Goal: Information Seeking & Learning: Learn about a topic

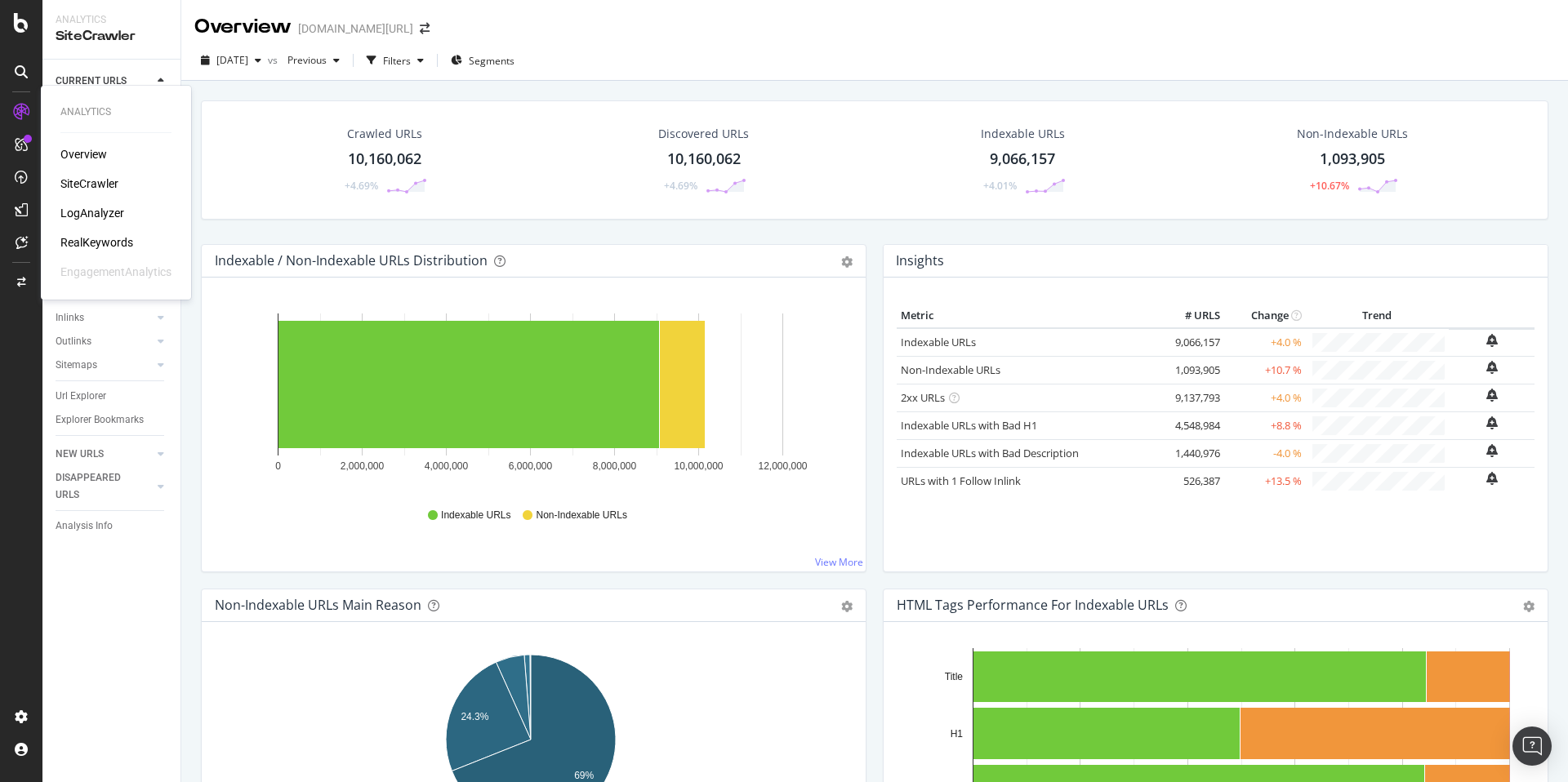
click at [119, 237] on div "RealKeywords" at bounding box center [96, 242] width 72 height 17
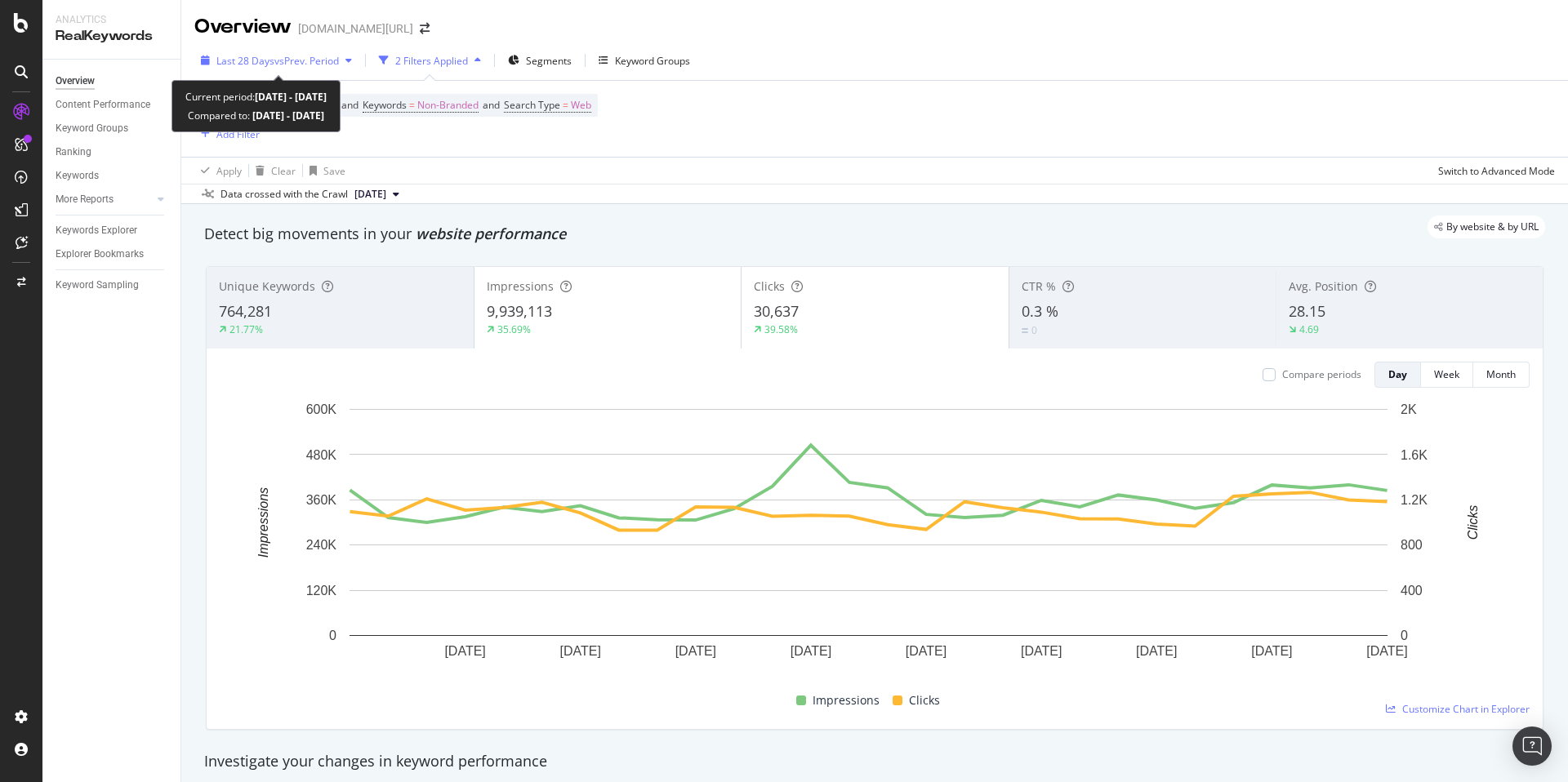
click at [285, 69] on div "Last 28 Days vs Prev. Period" at bounding box center [277, 60] width 164 height 24
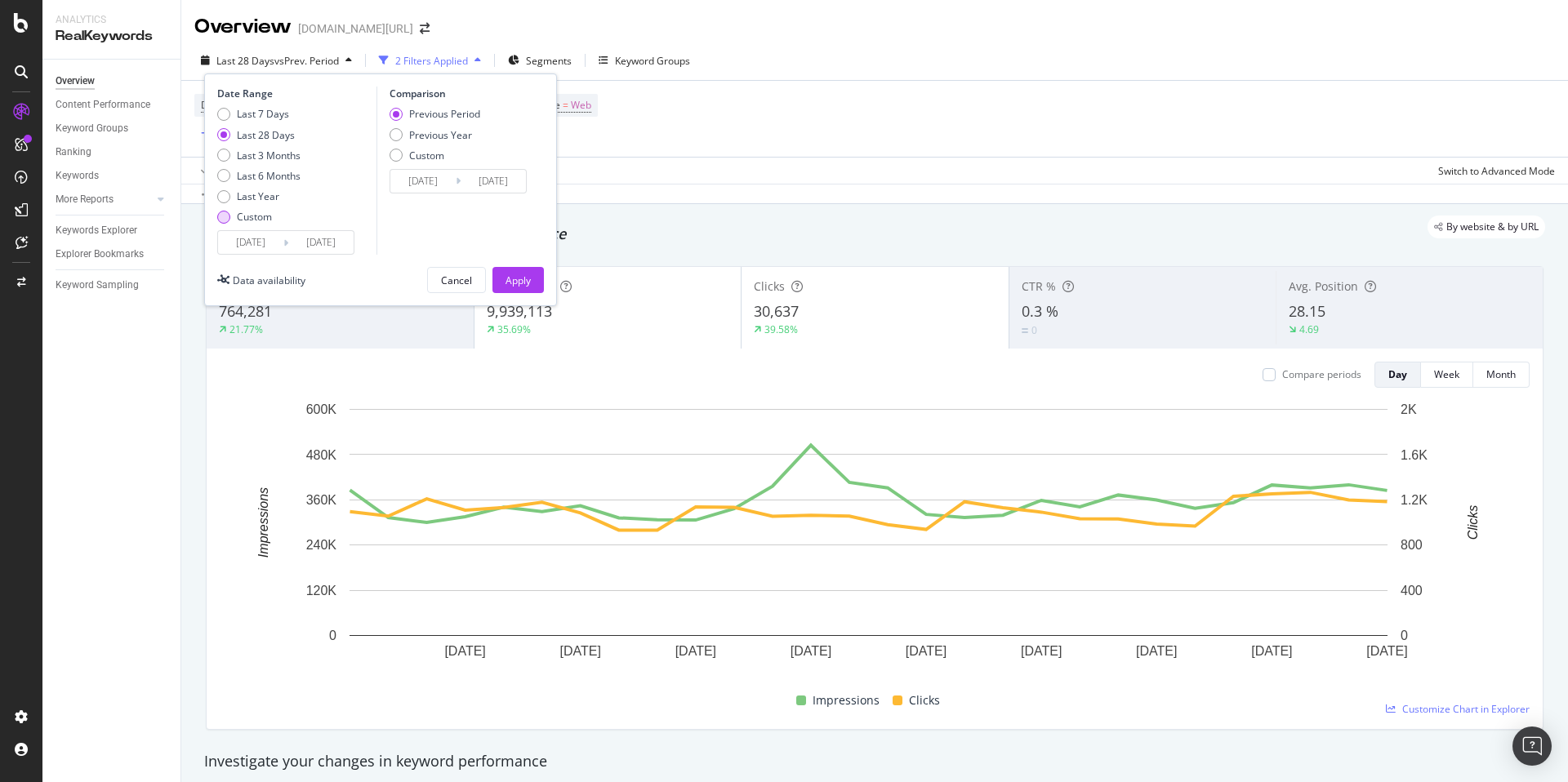
click at [274, 210] on div "Custom" at bounding box center [259, 217] width 83 height 14
click at [292, 247] on input "[DATE]" at bounding box center [321, 242] width 66 height 23
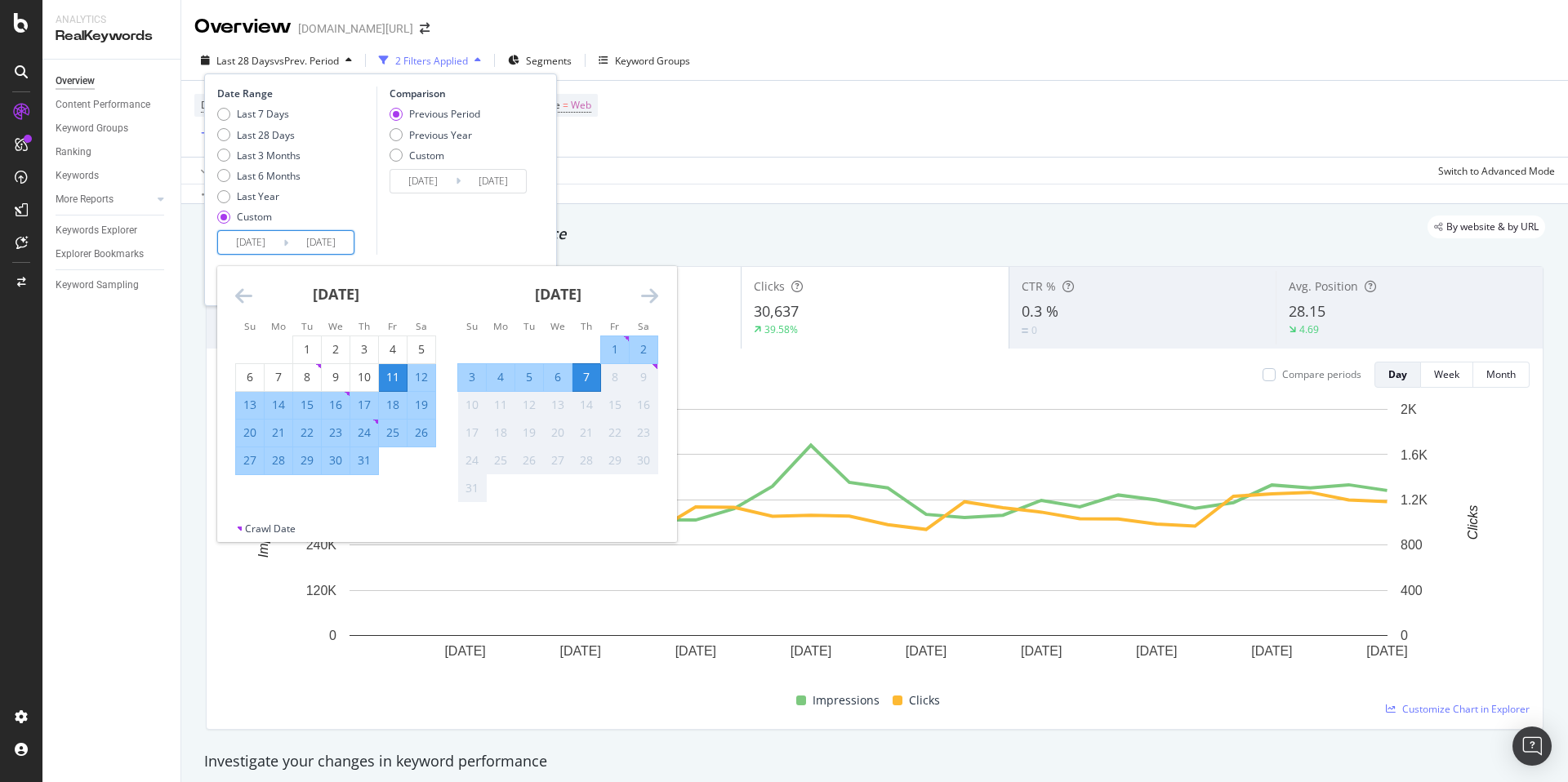
click at [749, 223] on div "By website & by URL" at bounding box center [866, 227] width 1357 height 23
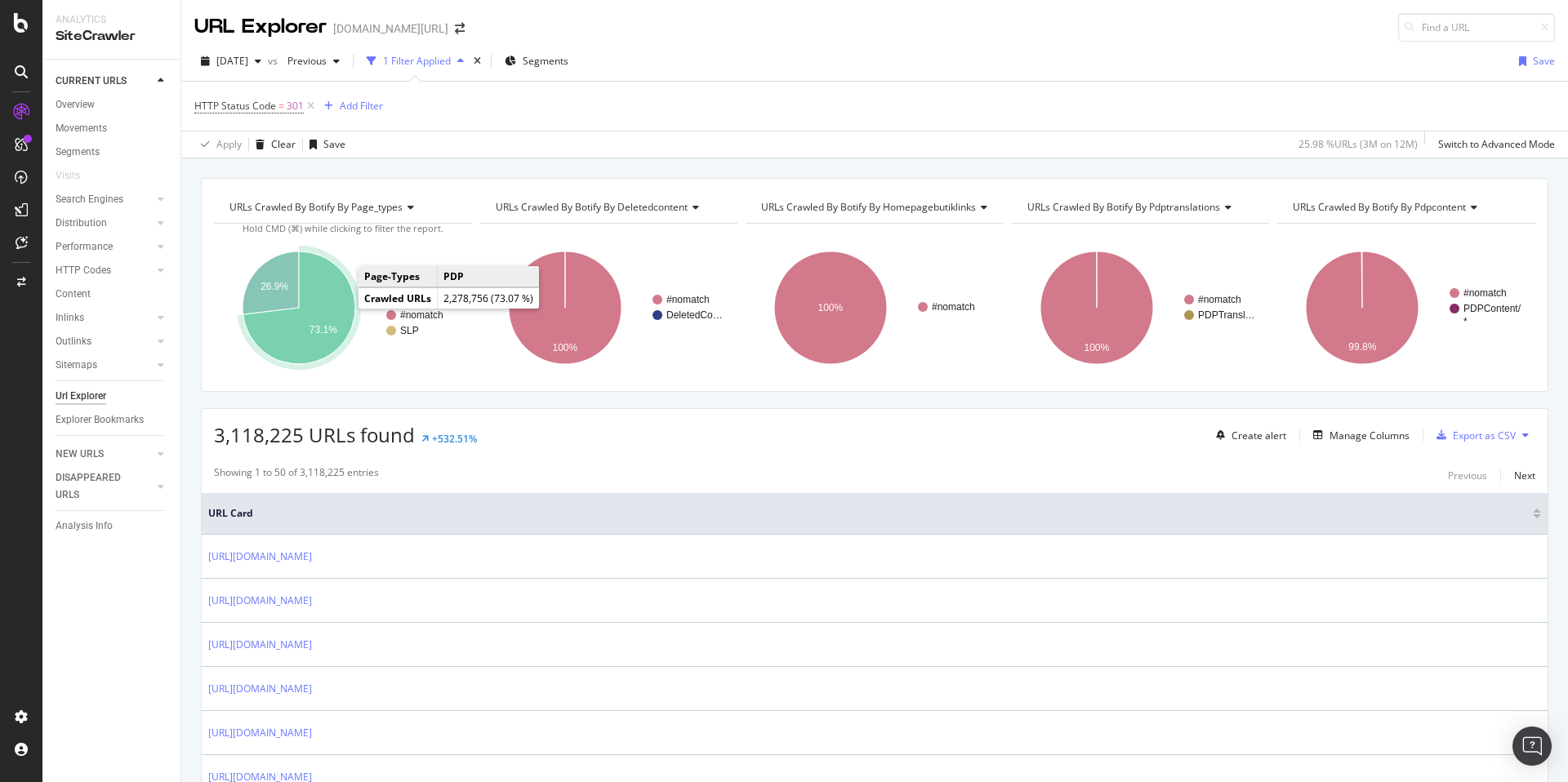
click at [340, 302] on icon "A chart." at bounding box center [299, 308] width 112 height 113
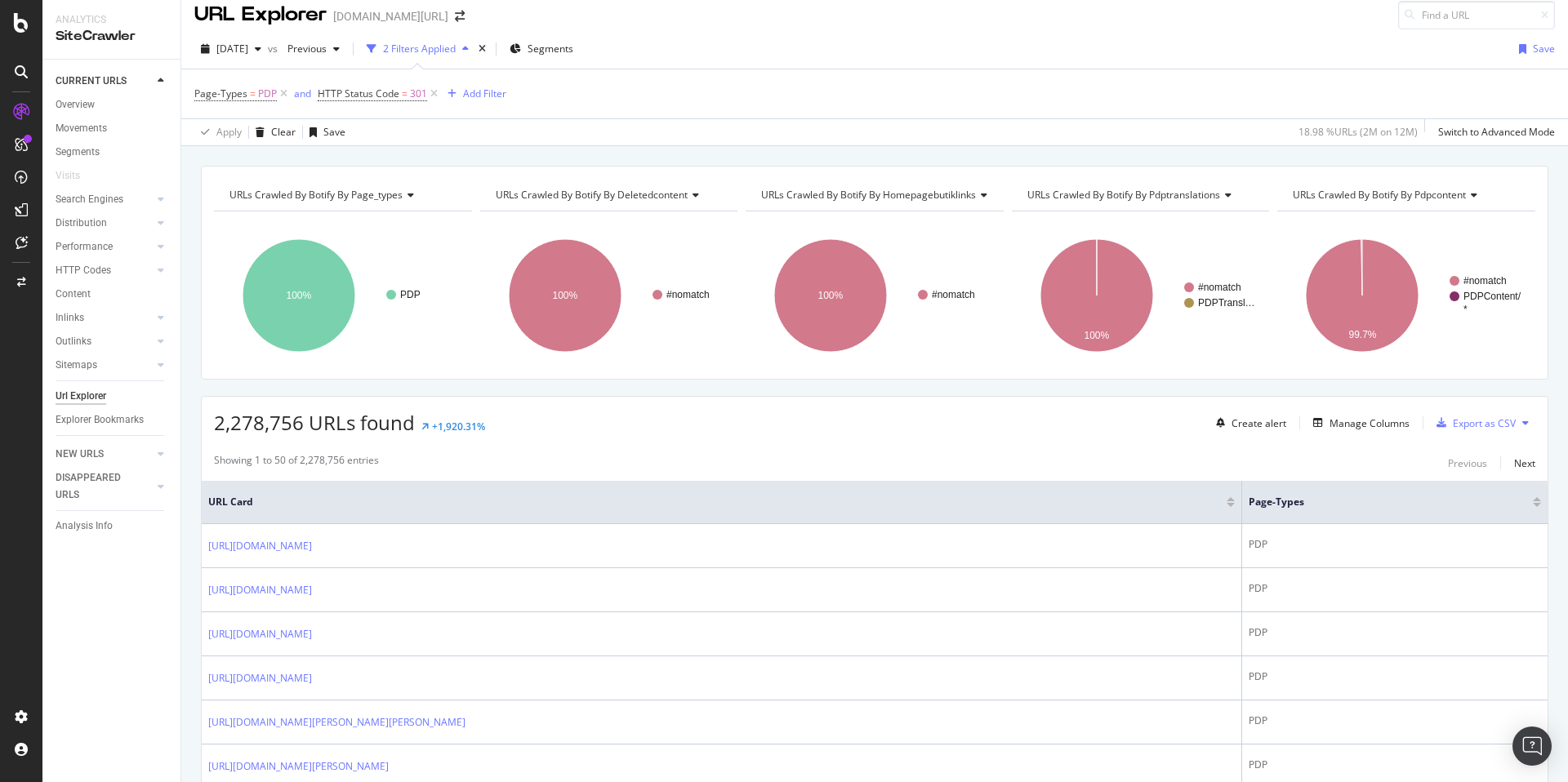
scroll to position [18, 0]
